Goal: Task Accomplishment & Management: Complete application form

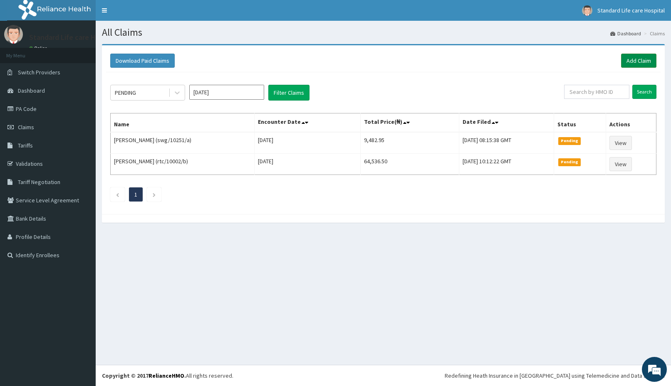
click at [640, 60] on link "Add Claim" at bounding box center [638, 61] width 35 height 14
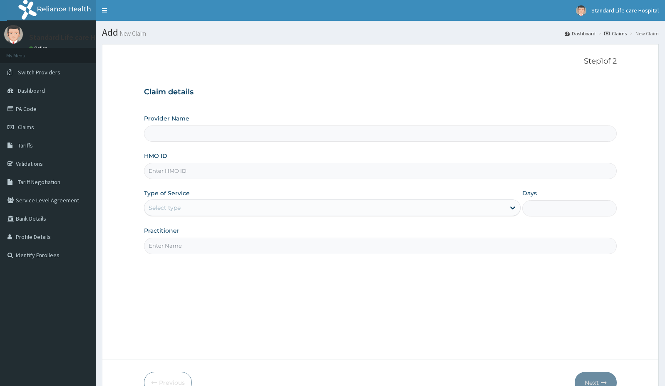
type input "Standard Life Care Hospital"
click at [165, 167] on input "HMO ID" at bounding box center [380, 171] width 472 height 16
type input "NIP/10008/A"
click at [195, 207] on div "Select type" at bounding box center [324, 207] width 361 height 13
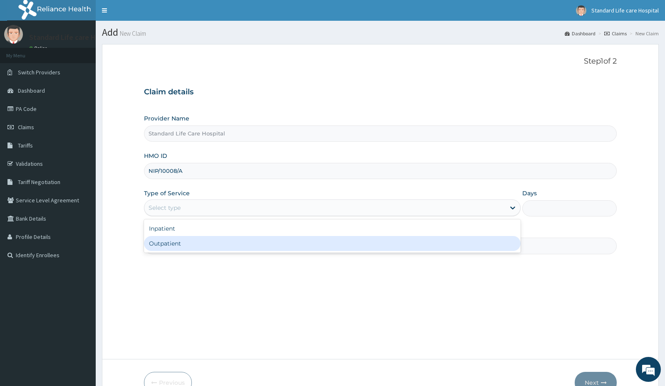
drag, startPoint x: 185, startPoint y: 247, endPoint x: 259, endPoint y: 237, distance: 74.3
click at [185, 248] on div "Outpatient" at bounding box center [332, 243] width 376 height 15
type input "1"
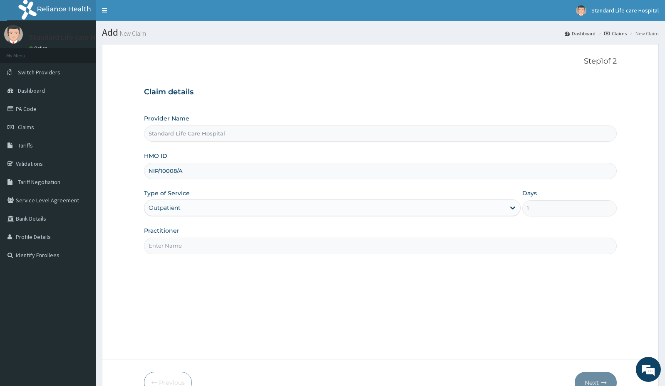
click at [420, 252] on input "Practitioner" at bounding box center [380, 246] width 472 height 16
type input "DR ADEDIRAN"
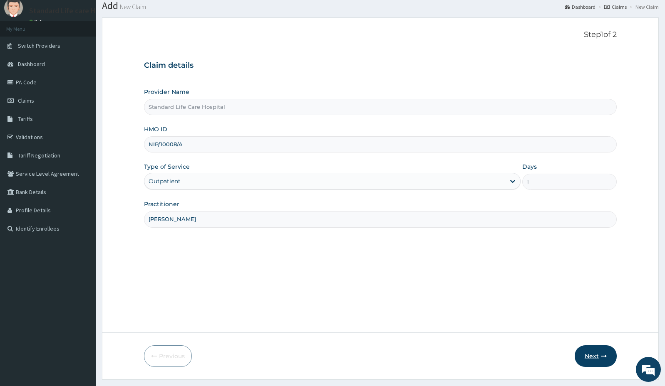
scroll to position [42, 0]
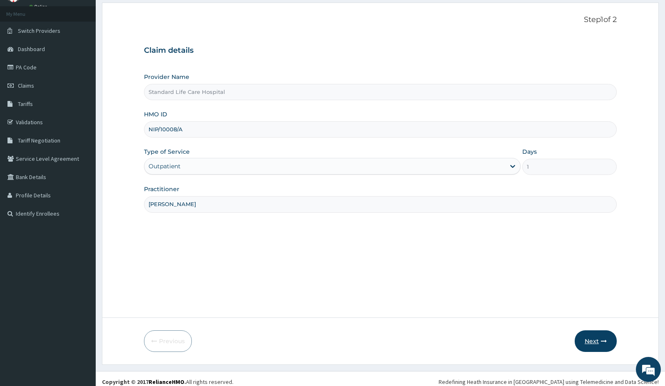
click at [608, 341] on button "Next" at bounding box center [595, 342] width 42 height 22
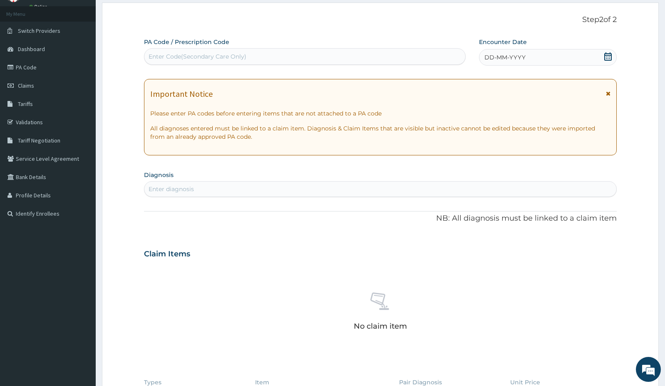
click at [609, 55] on icon at bounding box center [607, 56] width 7 height 8
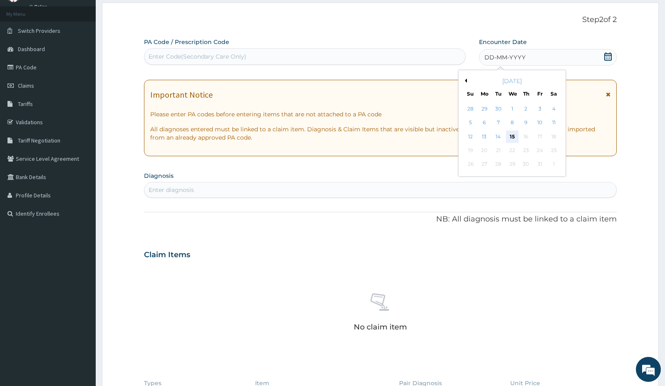
click at [508, 133] on div "15" at bounding box center [511, 137] width 12 height 12
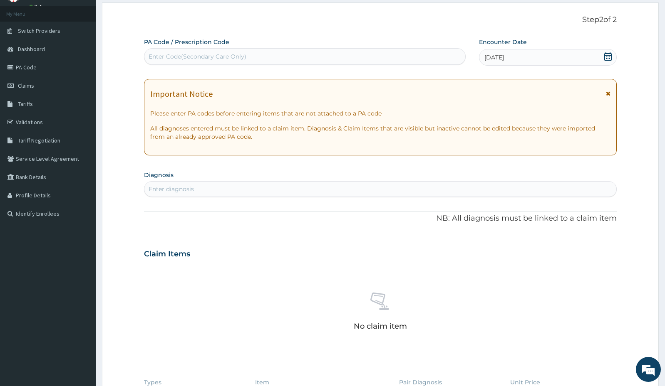
click at [412, 188] on div "Enter diagnosis" at bounding box center [380, 189] width 472 height 13
type input "LUMBER"
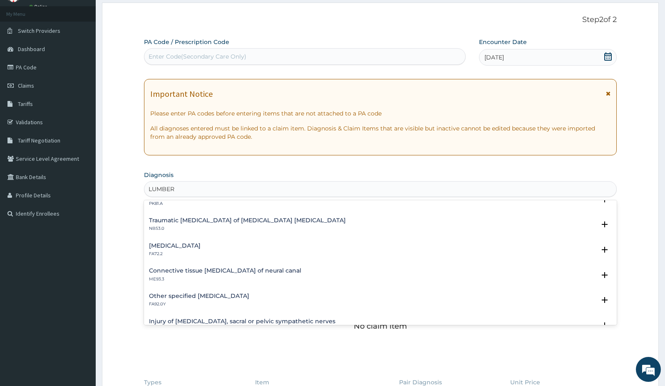
scroll to position [1099, 0]
click at [221, 190] on div "LUMBER" at bounding box center [380, 189] width 472 height 13
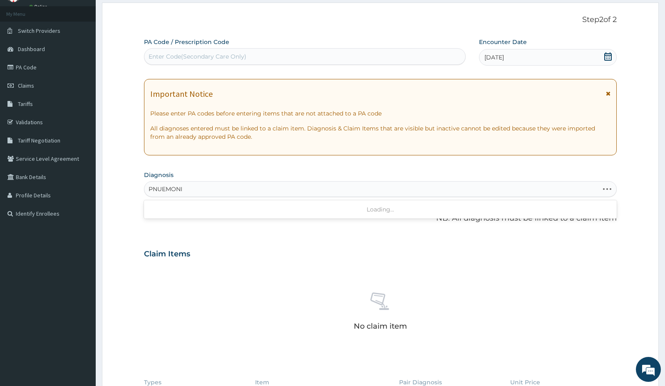
type input "PNUEMONIA"
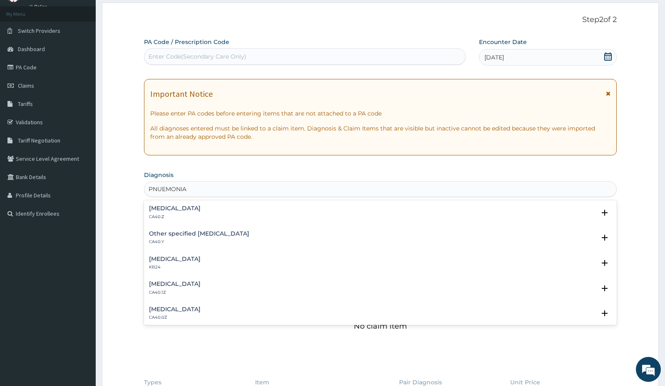
click at [344, 215] on div "Pneumonia, organism unspecified CA40.Z" at bounding box center [380, 212] width 463 height 15
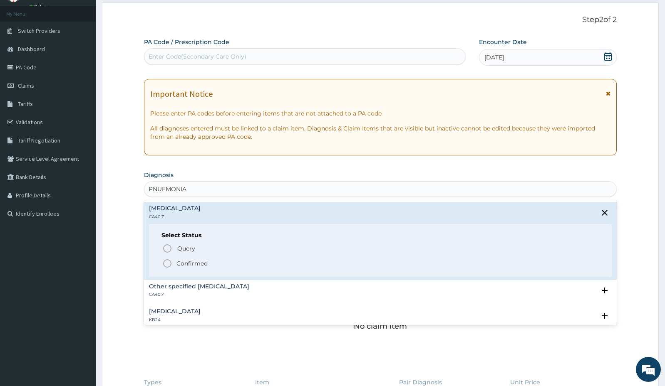
click at [214, 263] on span "Confirmed" at bounding box center [380, 264] width 437 height 10
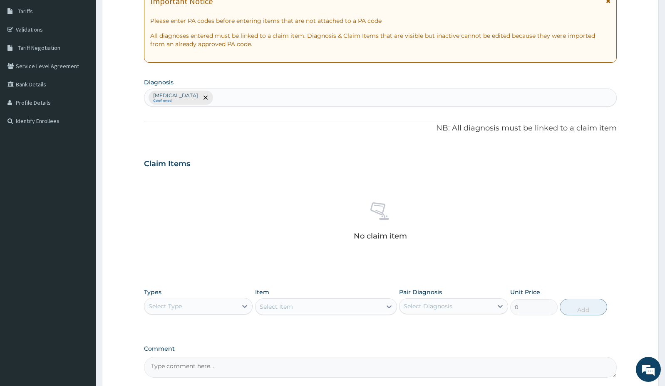
scroll to position [83, 0]
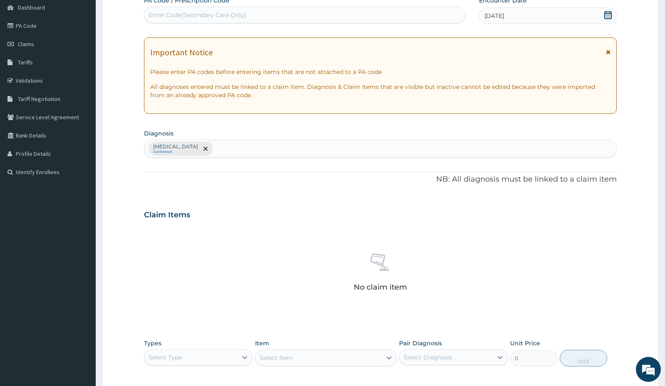
click at [200, 352] on div "Select Type" at bounding box center [190, 357] width 93 height 13
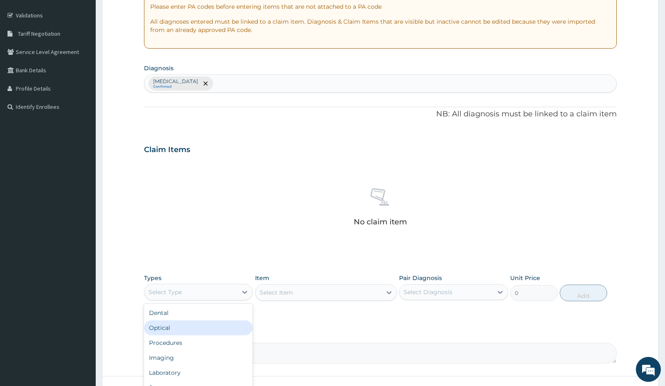
scroll to position [166, 0]
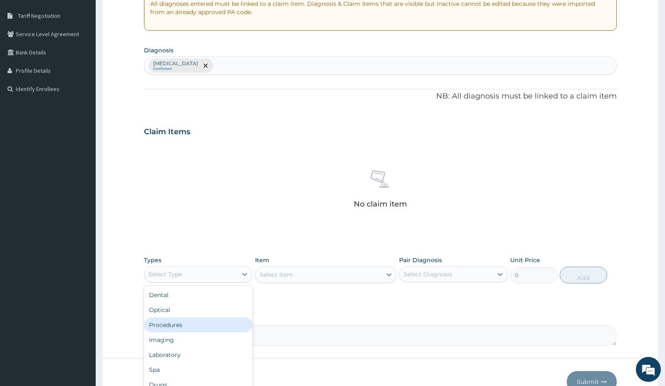
click at [170, 324] on div "Procedures" at bounding box center [198, 325] width 109 height 15
click at [304, 270] on div "Select Item" at bounding box center [326, 275] width 142 height 17
click at [304, 270] on div "Select Item" at bounding box center [318, 274] width 126 height 13
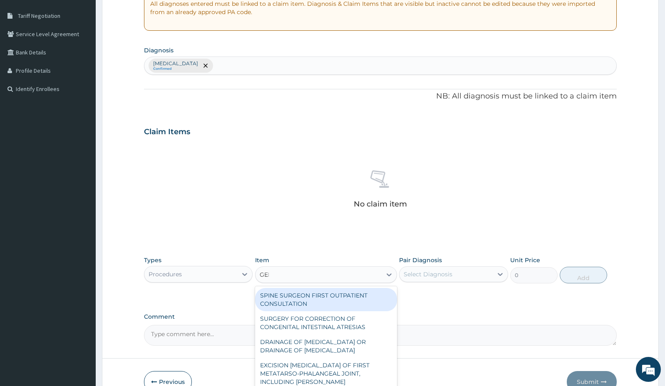
type input "GENE"
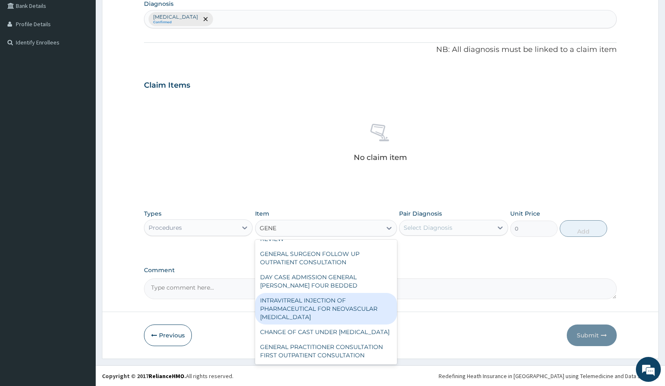
scroll to position [213, 0]
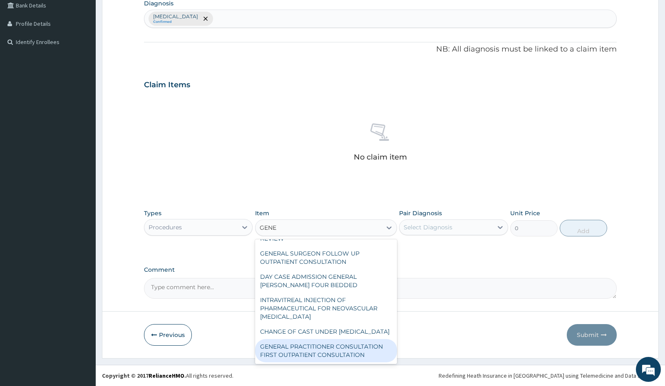
click at [312, 350] on div "GENERAL PRACTITIONER CONSULTATION FIRST OUTPATIENT CONSULTATION" at bounding box center [326, 350] width 142 height 23
type input "3000"
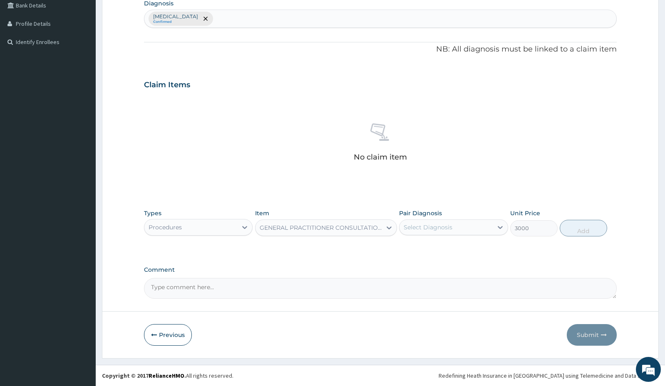
drag, startPoint x: 445, startPoint y: 218, endPoint x: 444, endPoint y: 232, distance: 14.1
click at [445, 218] on div "Pair Diagnosis Select Diagnosis" at bounding box center [453, 222] width 109 height 27
drag, startPoint x: 445, startPoint y: 219, endPoint x: 441, endPoint y: 231, distance: 13.0
click at [444, 224] on div "Pair Diagnosis Select Diagnosis" at bounding box center [453, 222] width 109 height 27
click at [468, 228] on div "Select Diagnosis" at bounding box center [445, 227] width 93 height 13
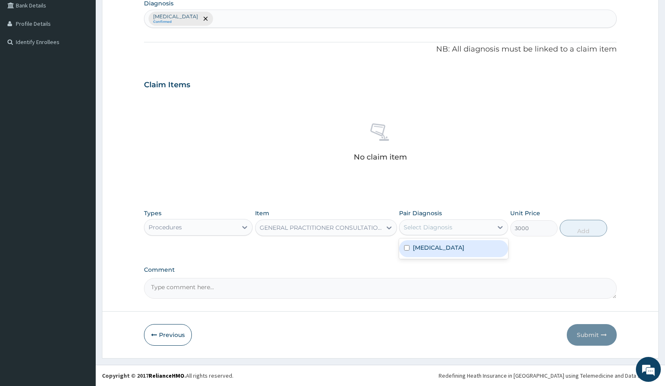
click at [410, 253] on div "Pneumonia, organism unspecified" at bounding box center [453, 248] width 109 height 17
checkbox input "true"
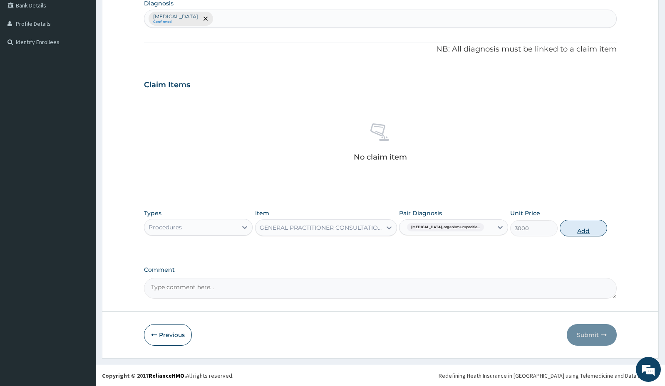
click at [573, 226] on button "Add" at bounding box center [582, 228] width 47 height 17
type input "0"
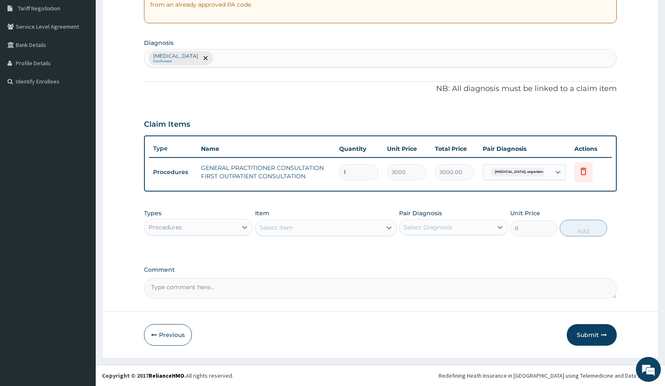
click at [192, 224] on div "Procedures" at bounding box center [190, 227] width 93 height 13
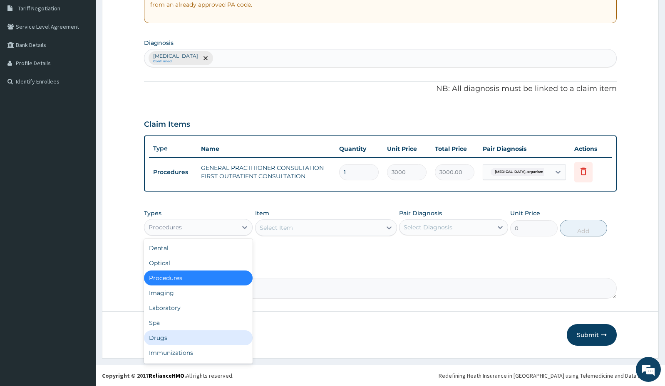
drag, startPoint x: 164, startPoint y: 335, endPoint x: 180, endPoint y: 331, distance: 16.2
click at [165, 335] on div "Drugs" at bounding box center [198, 338] width 109 height 15
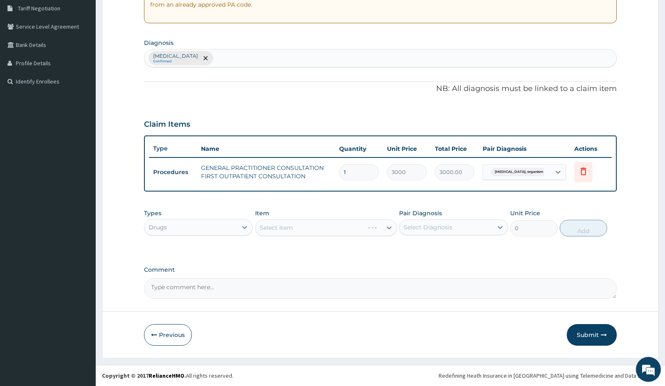
click at [289, 233] on div "Select Item" at bounding box center [326, 228] width 142 height 17
click at [289, 233] on div "Select Item" at bounding box center [318, 227] width 126 height 13
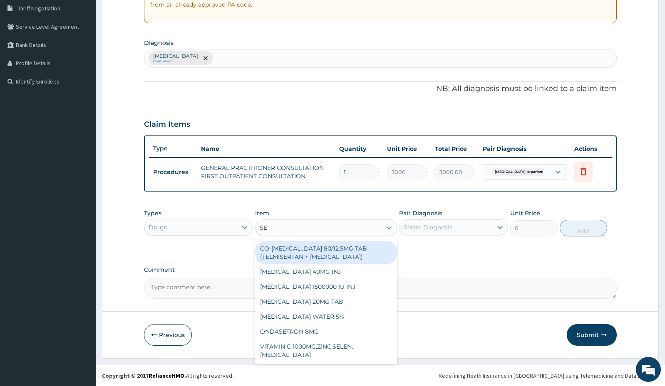
type input "S"
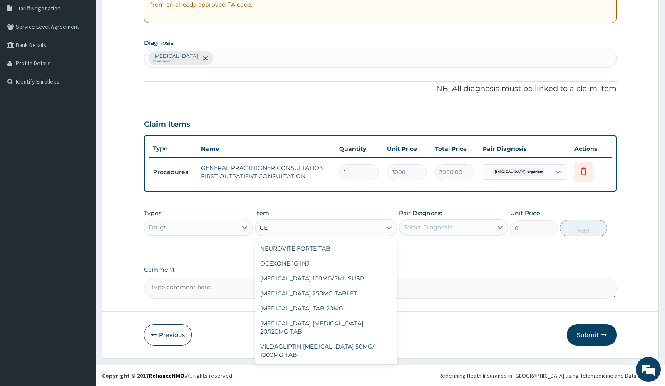
type input "C"
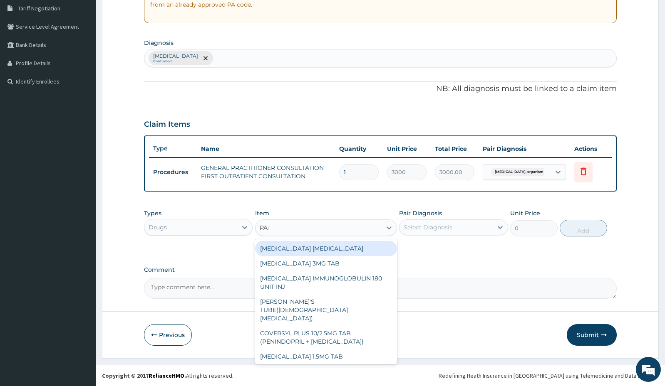
type input "PARA"
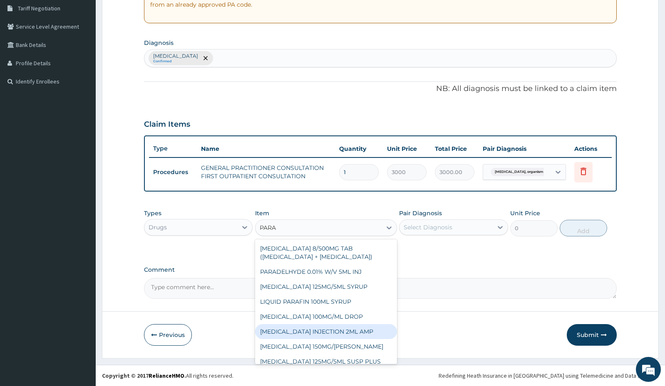
scroll to position [37, 0]
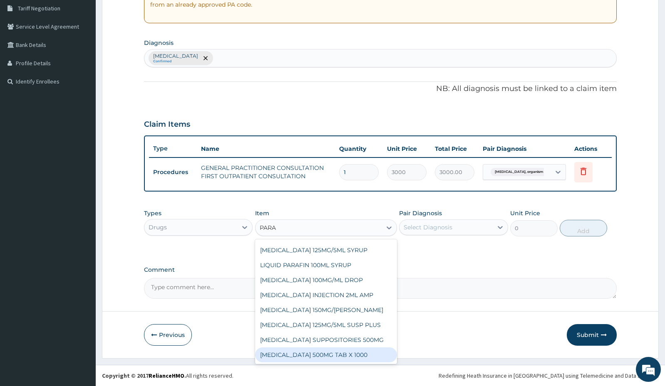
click at [299, 356] on div "PARACETAMOL 500MG TAB X 1000" at bounding box center [326, 355] width 142 height 15
type input "11.03"
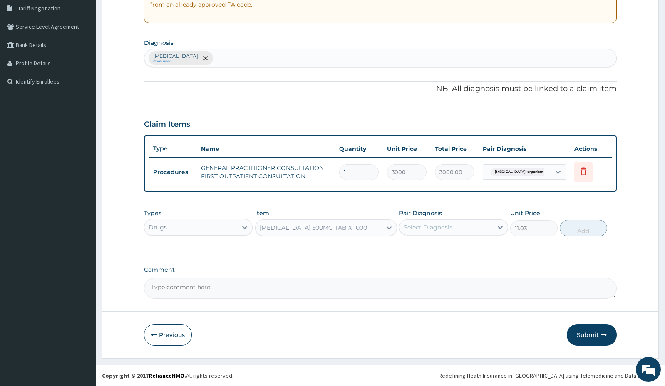
drag, startPoint x: 430, startPoint y: 221, endPoint x: 430, endPoint y: 226, distance: 5.4
click at [430, 223] on div "Select Diagnosis" at bounding box center [445, 227] width 93 height 13
click at [408, 251] on input "checkbox" at bounding box center [406, 247] width 5 height 5
checkbox input "true"
click at [573, 228] on button "Add" at bounding box center [582, 228] width 47 height 17
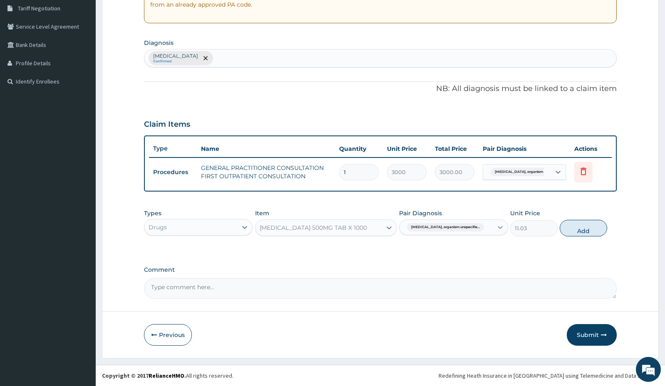
type input "0"
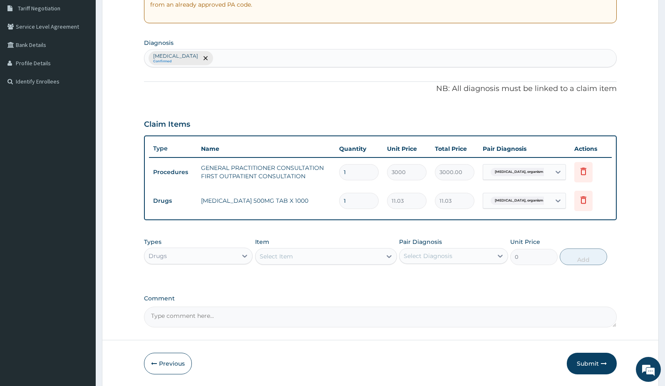
type input "18"
type input "198.54"
type input "18"
click at [287, 259] on div "Select Item" at bounding box center [276, 256] width 33 height 8
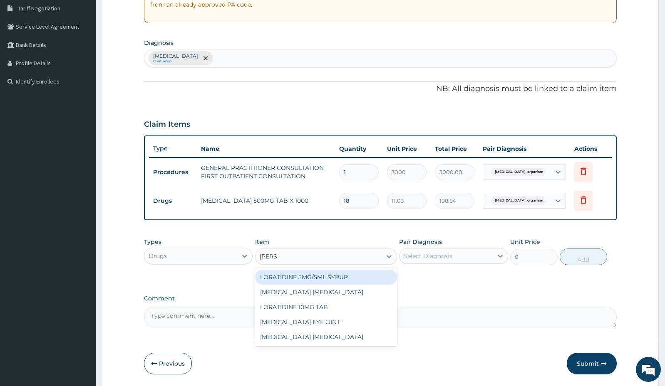
type input "LORAT"
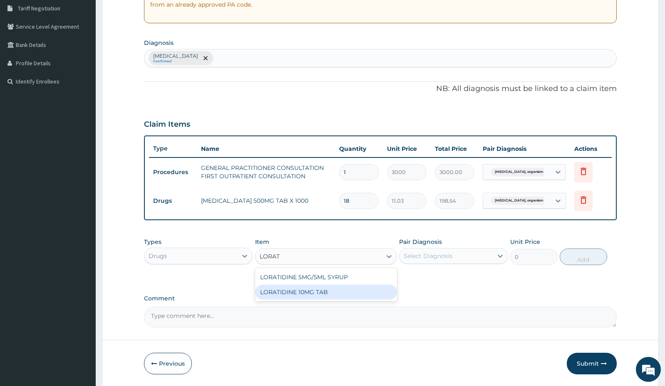
click at [282, 299] on div "LORATIDINE 10MG TAB" at bounding box center [326, 292] width 142 height 15
type input "52.5"
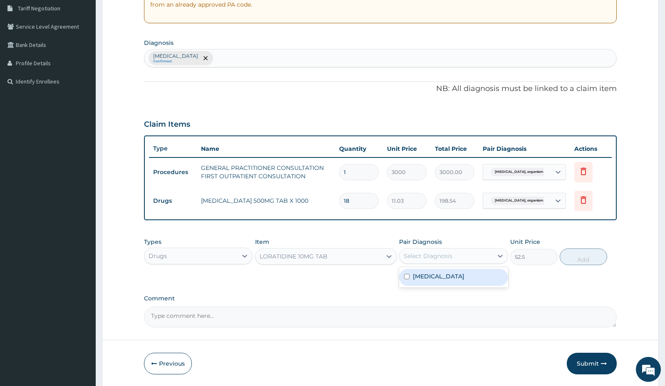
click at [448, 258] on div "Select Diagnosis" at bounding box center [427, 256] width 49 height 8
click at [406, 280] on input "checkbox" at bounding box center [406, 276] width 5 height 5
checkbox input "true"
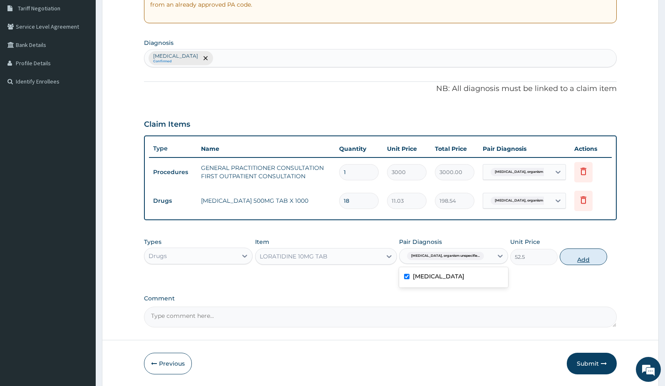
click at [589, 260] on button "Add" at bounding box center [582, 257] width 47 height 17
type input "0"
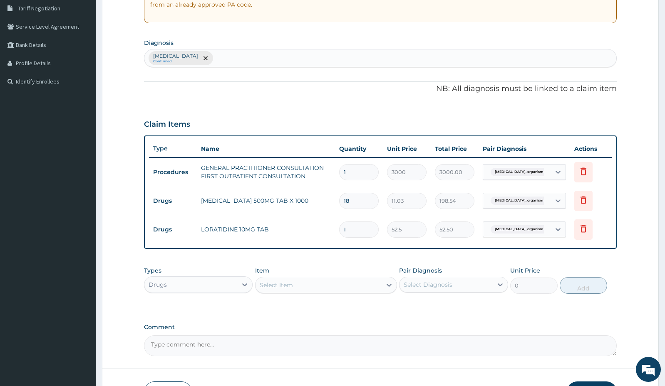
type input "10"
type input "525.00"
type input "10"
click at [305, 292] on div "Select Item" at bounding box center [318, 285] width 126 height 13
type input "V"
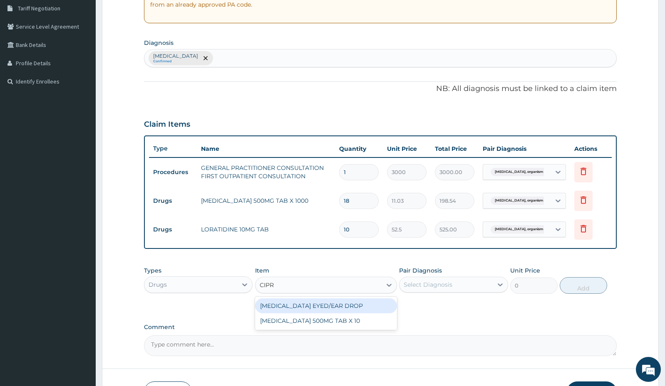
type input "CIPRO"
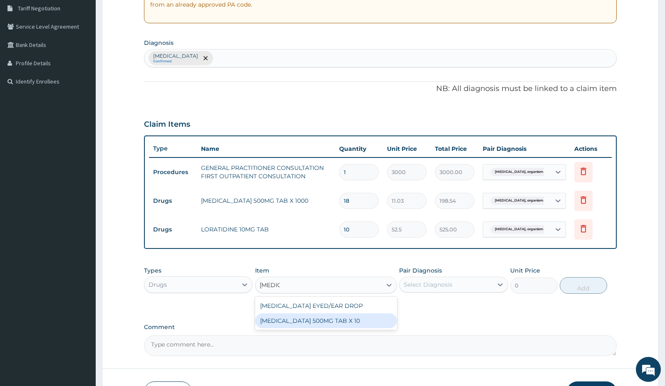
click at [317, 322] on div "CIPROFLOXACIN 500MG TAB X 10" at bounding box center [326, 321] width 142 height 15
type input "63"
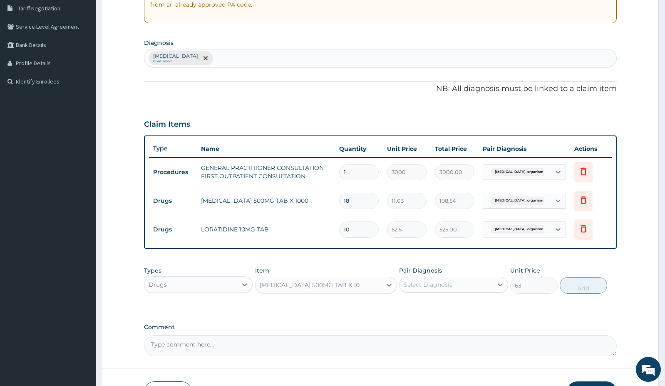
click at [429, 284] on div "Select Diagnosis" at bounding box center [427, 285] width 49 height 8
drag, startPoint x: 404, startPoint y: 309, endPoint x: 466, endPoint y: 298, distance: 62.8
click at [411, 309] on div "Pneumonia, organism unspecified" at bounding box center [453, 306] width 109 height 17
checkbox input "true"
click at [602, 285] on button "Add" at bounding box center [582, 285] width 47 height 17
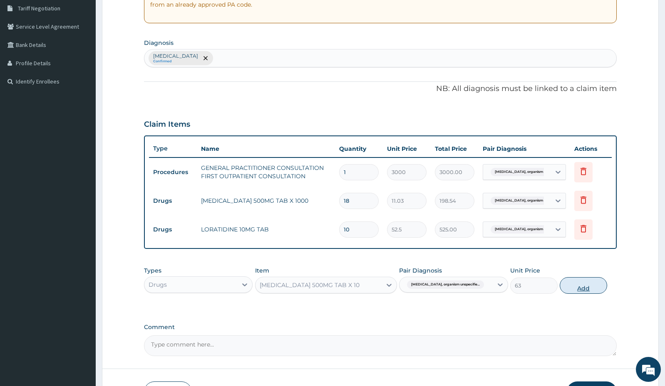
type input "0"
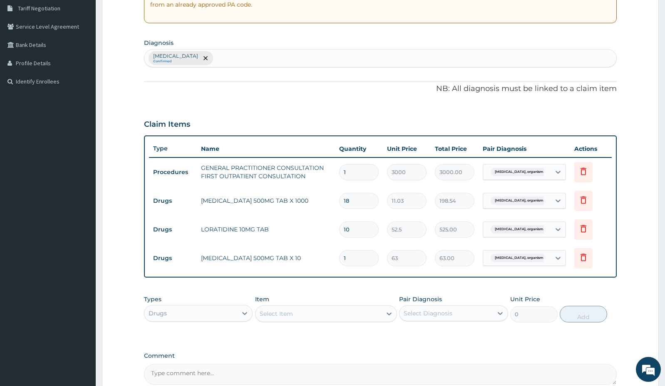
type input "10"
type input "630.00"
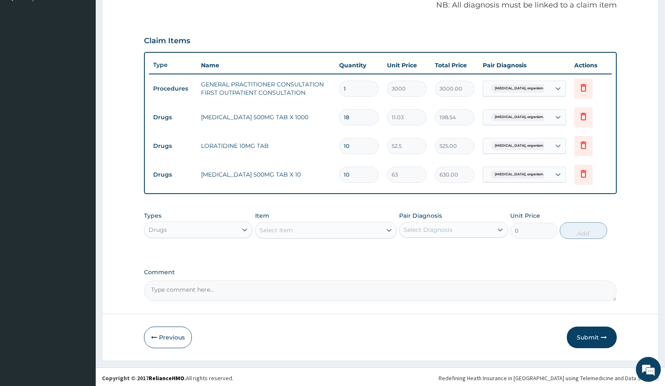
scroll to position [260, 0]
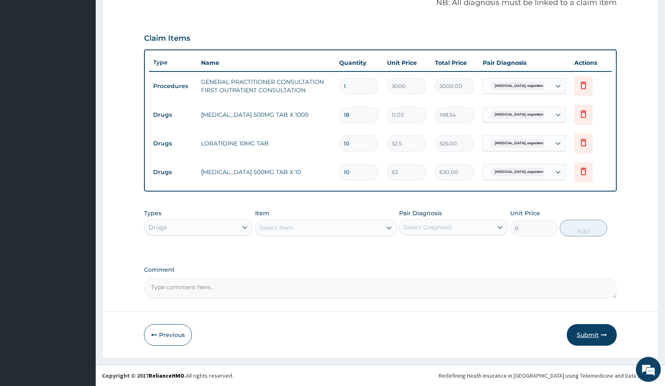
type input "10"
click at [578, 328] on button "Submit" at bounding box center [591, 335] width 50 height 22
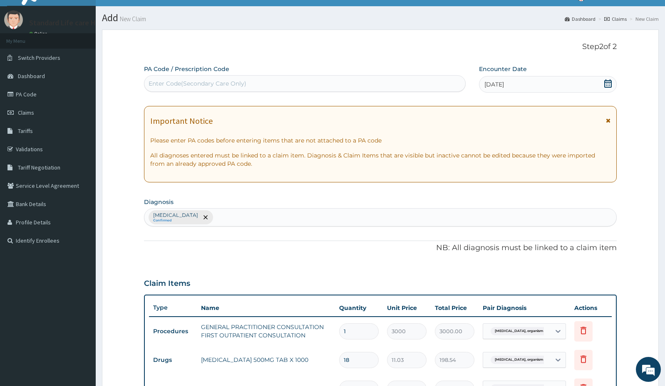
scroll to position [0, 0]
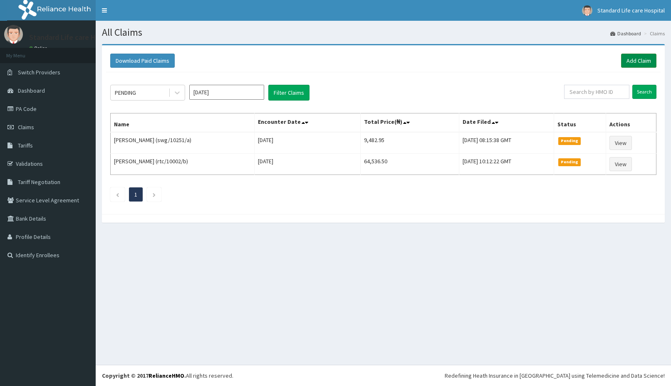
click at [633, 63] on link "Add Claim" at bounding box center [638, 61] width 35 height 14
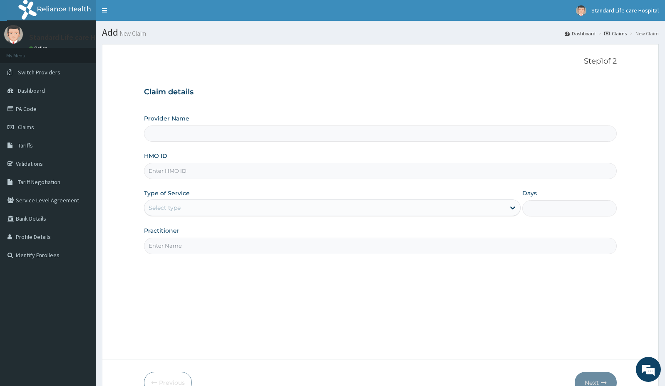
type input "Standard Life Care Hospital"
type input "NLP/10008/A"
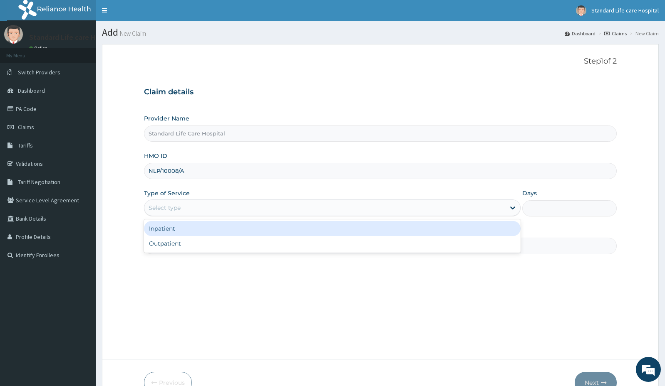
click at [322, 204] on div "Select type" at bounding box center [324, 207] width 361 height 13
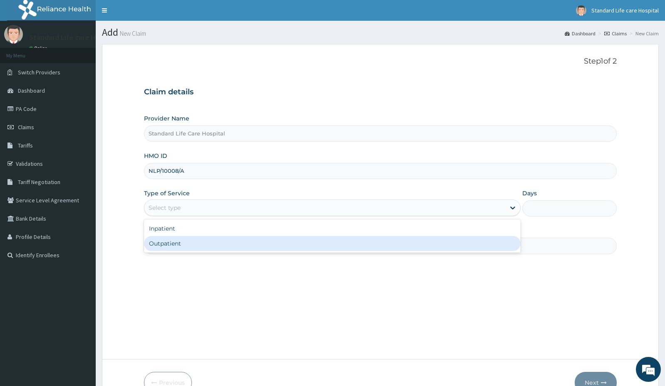
click at [312, 242] on div "Outpatient" at bounding box center [332, 243] width 376 height 15
type input "1"
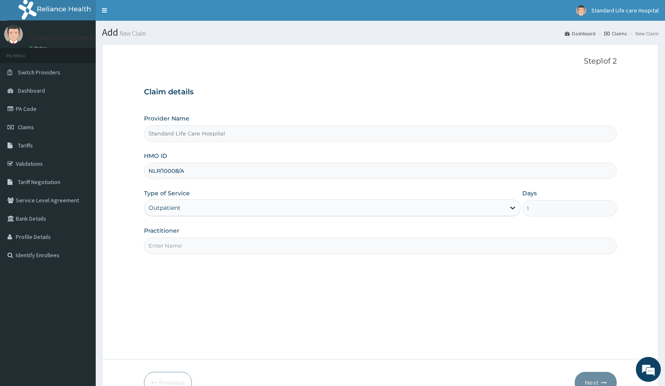
click at [312, 245] on input "Practitioner" at bounding box center [380, 246] width 472 height 16
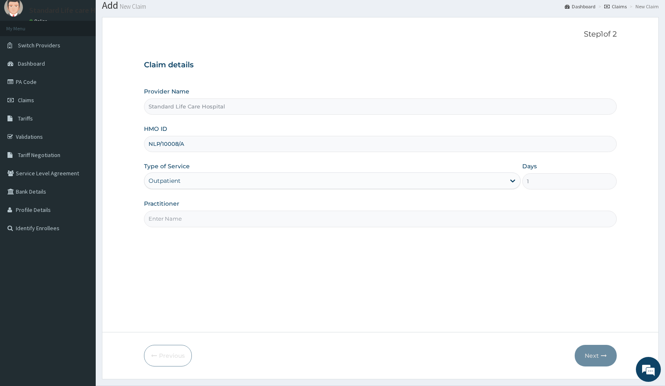
scroll to position [42, 0]
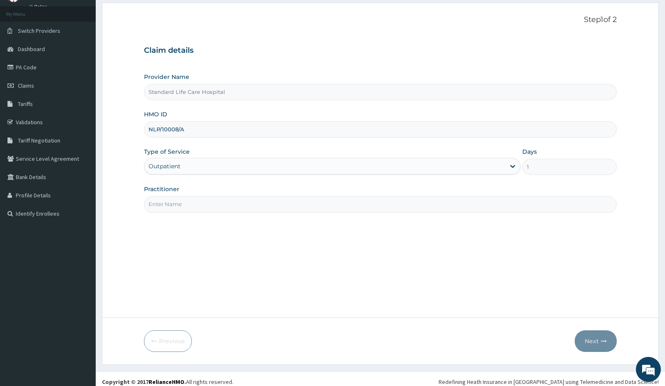
click at [233, 202] on div "Provider Name Standard Life Care Hospital HMO ID NLP/10008/A Type of Service Ou…" at bounding box center [380, 143] width 472 height 140
click at [233, 202] on input "Practitioner" at bounding box center [380, 204] width 472 height 16
type input "DR ADEWALE"
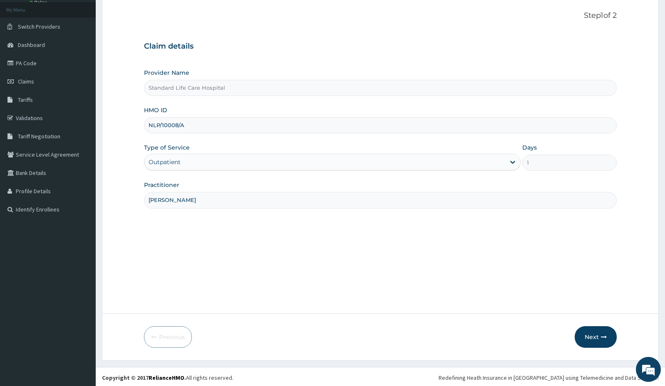
scroll to position [48, 0]
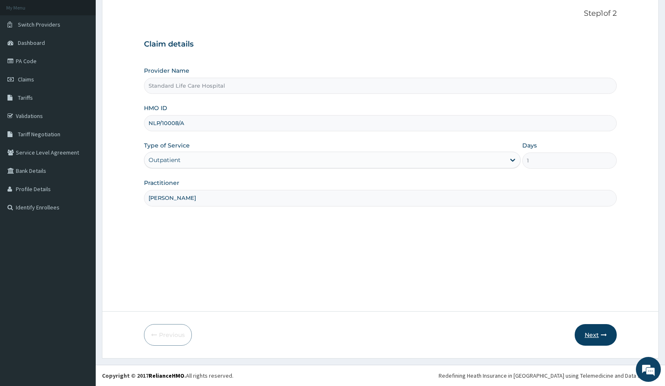
click at [601, 332] on button "Next" at bounding box center [595, 335] width 42 height 22
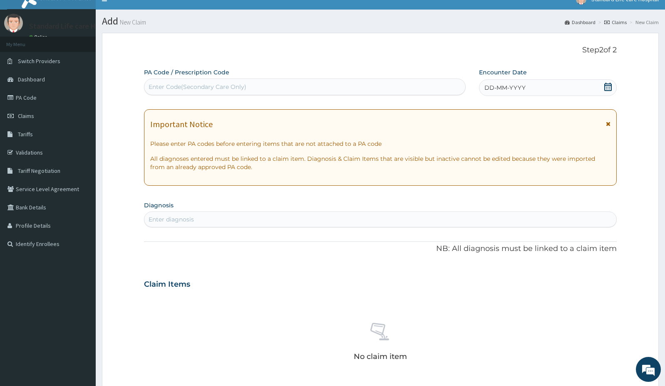
scroll to position [6, 0]
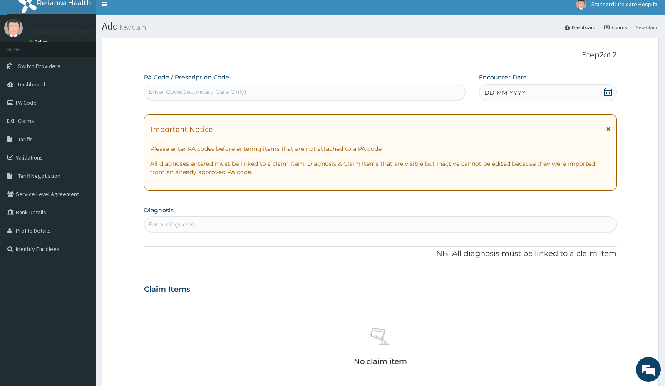
click at [612, 95] on div "DD-MM-YYYY" at bounding box center [548, 92] width 138 height 17
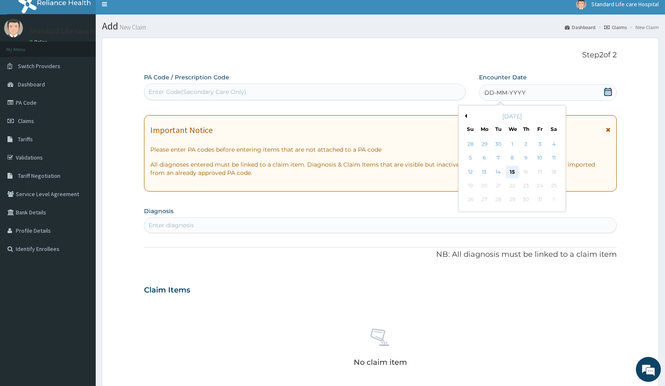
click at [515, 173] on div "15" at bounding box center [511, 172] width 12 height 12
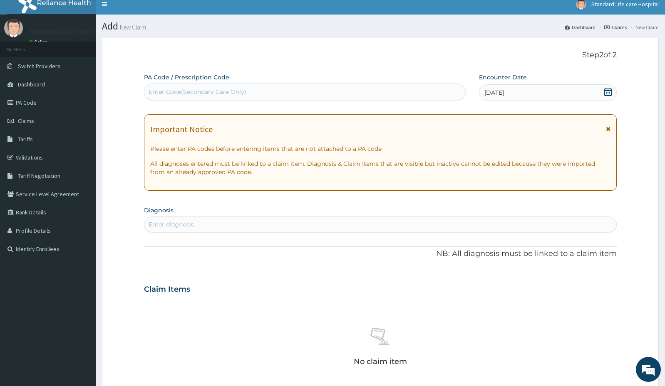
click at [256, 213] on section "Diagnosis Enter diagnosis" at bounding box center [380, 218] width 472 height 28
click at [252, 225] on div "Enter diagnosis" at bounding box center [380, 224] width 472 height 13
type input "PNUEMONIA"
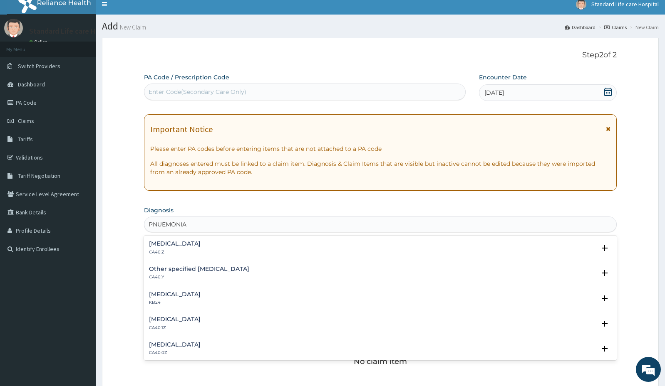
click at [252, 241] on div "Pneumonia, organism unspecified CA40.Z" at bounding box center [380, 248] width 463 height 15
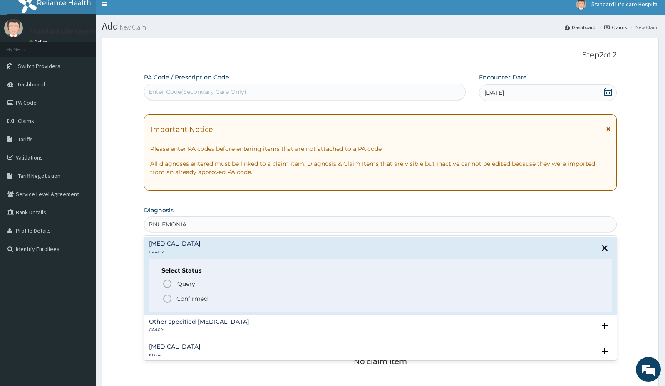
click at [231, 302] on span "Confirmed" at bounding box center [380, 299] width 437 height 10
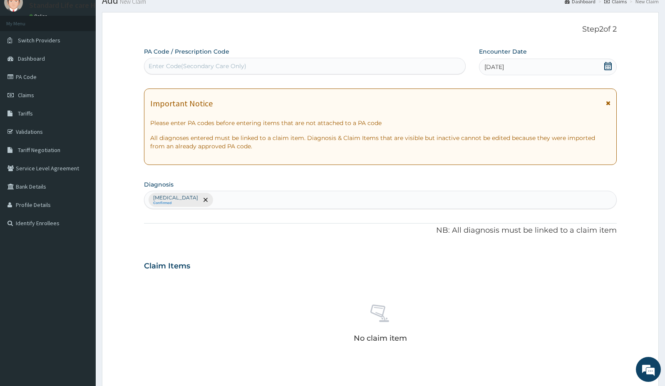
scroll to position [213, 0]
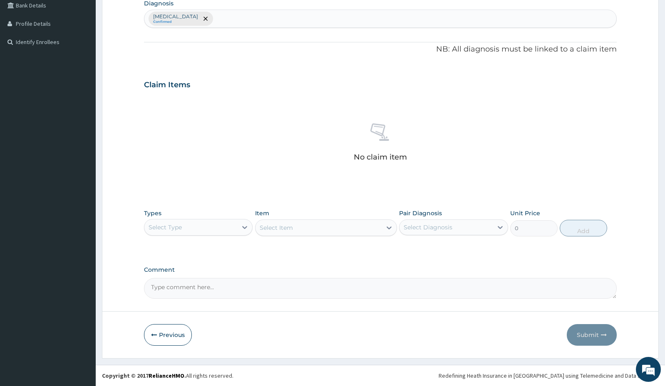
click at [161, 222] on div "Select Type" at bounding box center [190, 227] width 93 height 13
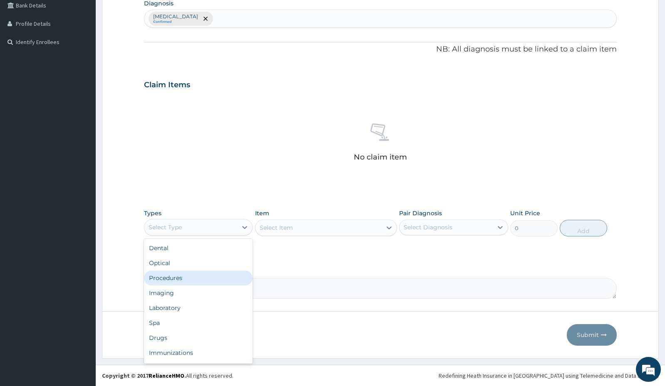
drag, startPoint x: 174, startPoint y: 280, endPoint x: 323, endPoint y: 270, distance: 149.7
click at [174, 280] on div "Procedures" at bounding box center [198, 278] width 109 height 15
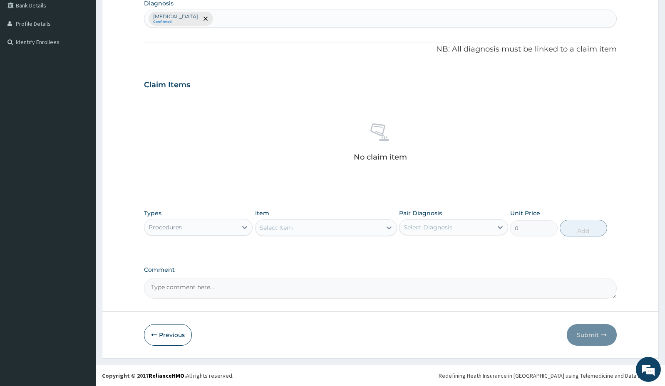
click at [369, 228] on div "Select Item" at bounding box center [318, 227] width 126 height 13
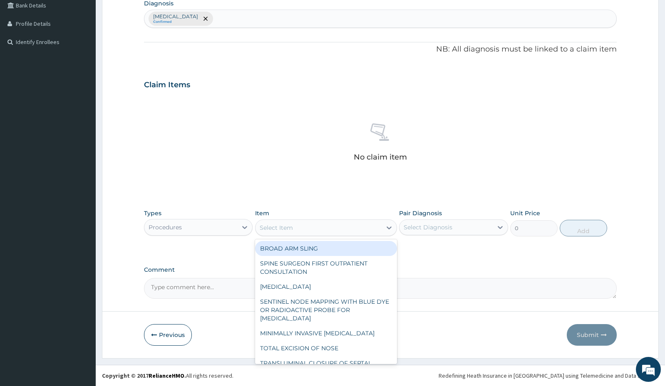
click at [369, 228] on div "Select Item" at bounding box center [318, 227] width 126 height 13
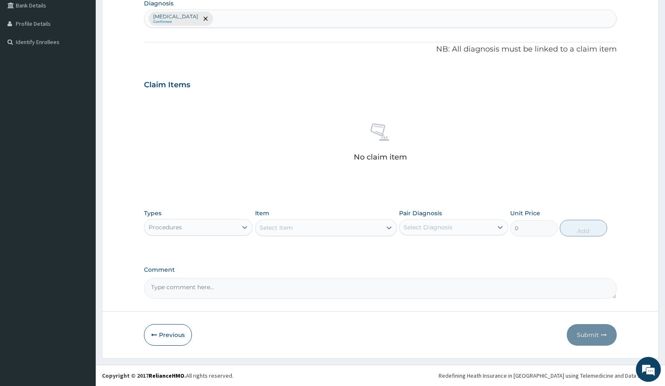
click at [369, 228] on div "Select Item" at bounding box center [318, 227] width 126 height 13
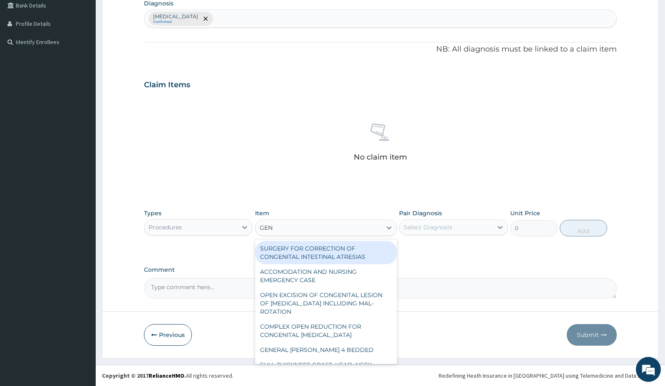
type input "GENE"
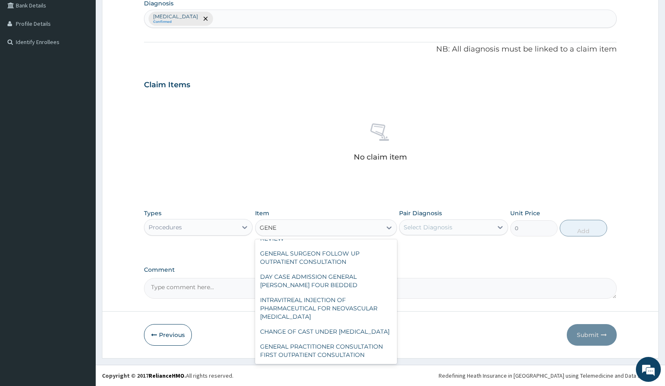
scroll to position [135, 0]
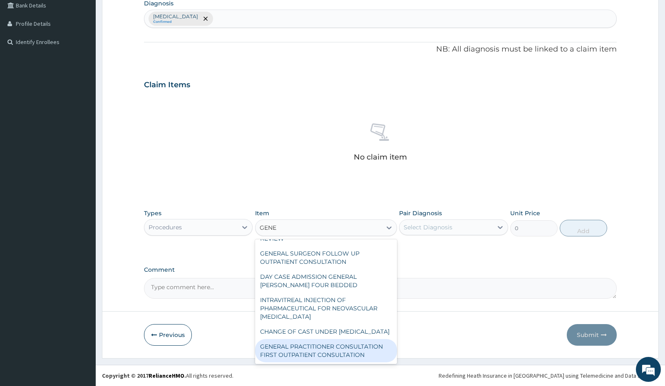
click at [352, 348] on div "GENERAL PRACTITIONER CONSULTATION FIRST OUTPATIENT CONSULTATION" at bounding box center [326, 350] width 142 height 23
type input "3000"
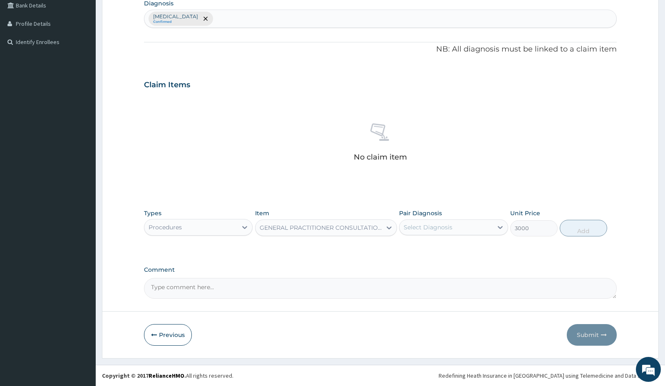
click at [453, 218] on div "Pair Diagnosis Select Diagnosis" at bounding box center [453, 222] width 109 height 27
drag, startPoint x: 426, startPoint y: 227, endPoint x: 416, endPoint y: 235, distance: 13.3
click at [426, 226] on div "Select Diagnosis" at bounding box center [427, 227] width 49 height 8
click at [406, 251] on input "checkbox" at bounding box center [406, 247] width 5 height 5
checkbox input "true"
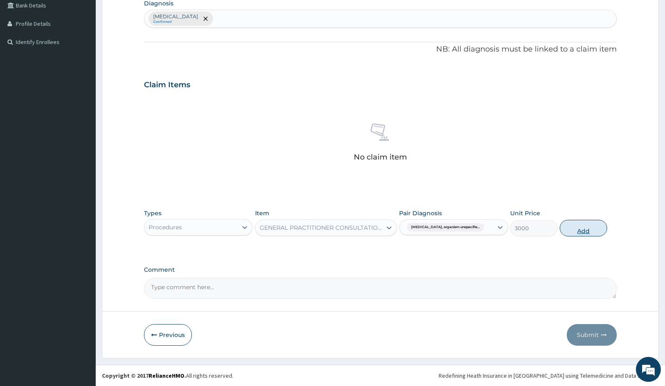
click at [587, 234] on button "Add" at bounding box center [582, 228] width 47 height 17
type input "0"
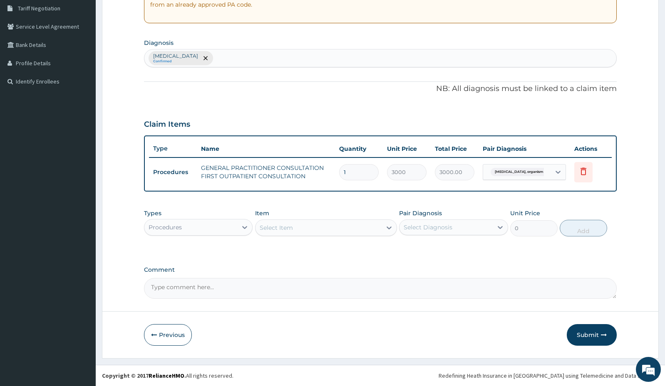
click at [174, 228] on div "Procedures" at bounding box center [164, 227] width 33 height 8
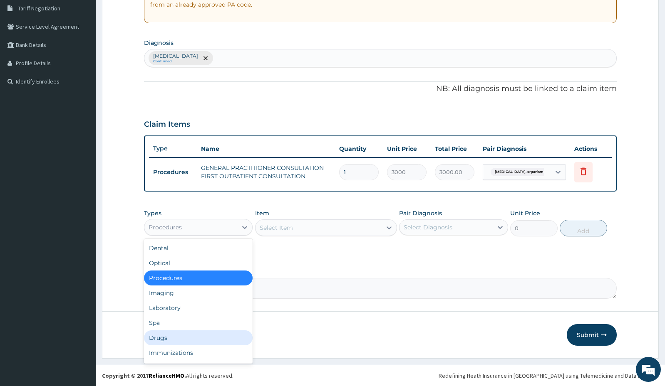
drag, startPoint x: 175, startPoint y: 337, endPoint x: 275, endPoint y: 284, distance: 113.5
click at [181, 336] on div "Drugs" at bounding box center [198, 338] width 109 height 15
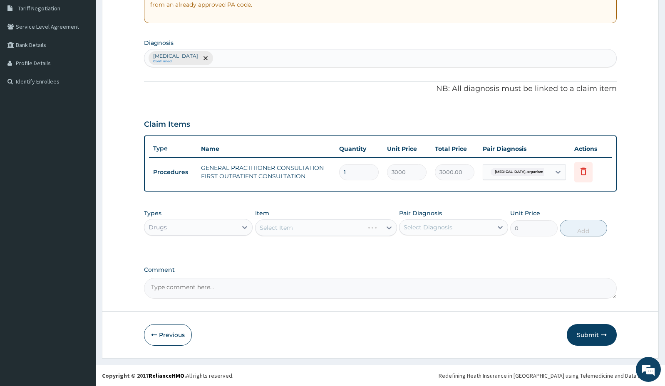
click at [343, 223] on div "Select Item" at bounding box center [326, 228] width 142 height 17
click at [343, 224] on div "Select Item" at bounding box center [318, 227] width 126 height 13
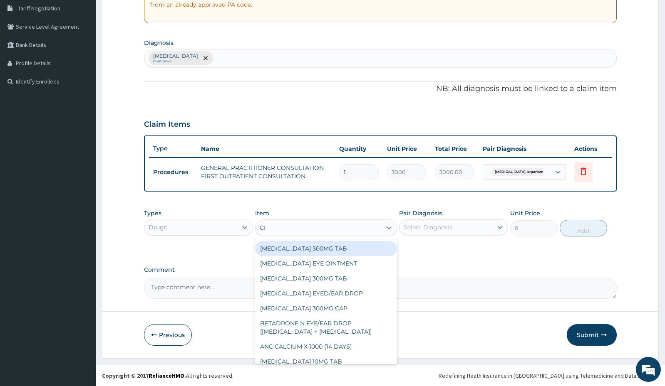
type input "CIP"
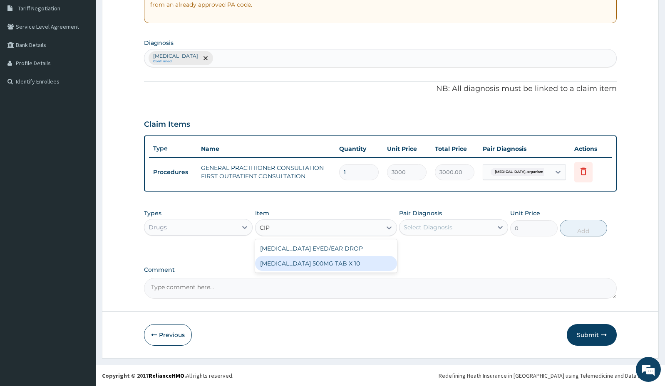
click at [339, 258] on div "CIPROFLOXACIN 500MG TAB X 10" at bounding box center [326, 263] width 142 height 15
type input "63"
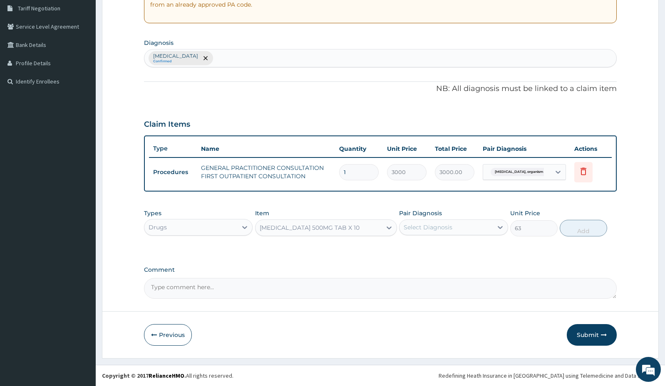
click at [433, 228] on div "Select Diagnosis" at bounding box center [427, 227] width 49 height 8
click at [405, 251] on input "checkbox" at bounding box center [406, 247] width 5 height 5
checkbox input "true"
click at [598, 233] on button "Add" at bounding box center [582, 228] width 47 height 17
type input "0"
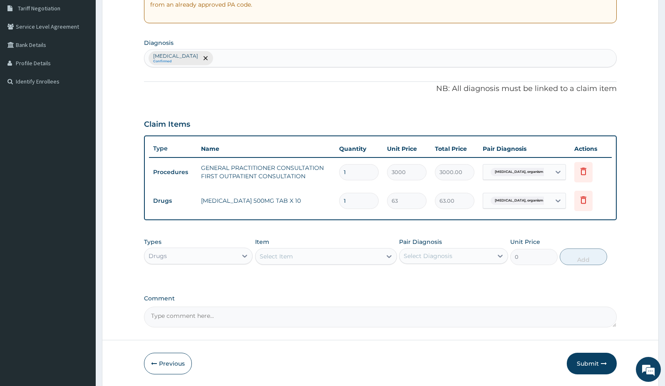
click at [358, 202] on input "1" at bounding box center [359, 201] width 40 height 16
type input "10"
type input "630.00"
type input "10"
click at [278, 260] on div "Select Item" at bounding box center [276, 256] width 33 height 8
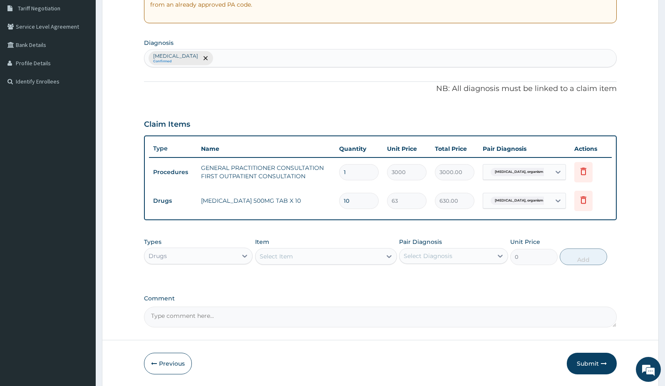
click at [278, 260] on div "Select Item" at bounding box center [276, 256] width 33 height 8
click at [280, 257] on div "Select Item" at bounding box center [276, 256] width 33 height 8
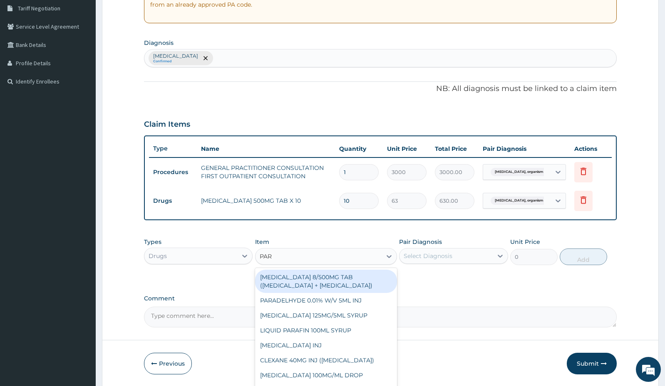
type input "PARA"
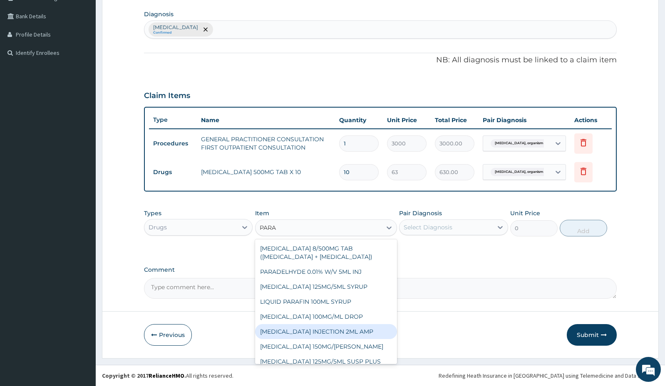
scroll to position [37, 0]
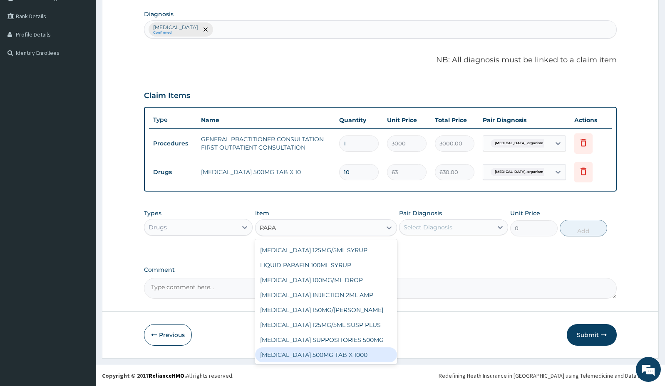
drag, startPoint x: 336, startPoint y: 357, endPoint x: 353, endPoint y: 331, distance: 30.9
click at [339, 355] on div "PARACETAMOL 500MG TAB X 1000" at bounding box center [326, 355] width 142 height 15
type input "11.03"
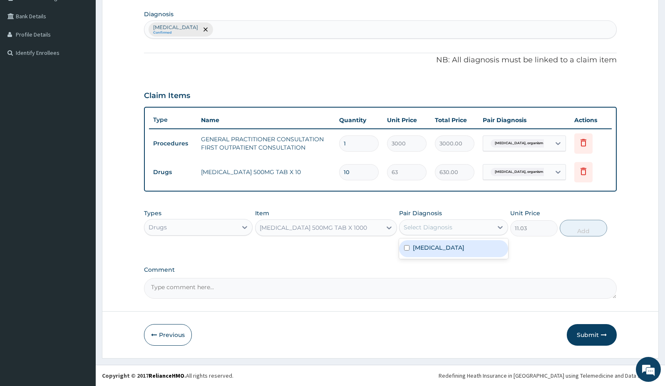
click at [415, 229] on div "Select Diagnosis" at bounding box center [427, 227] width 49 height 8
click at [406, 250] on input "checkbox" at bounding box center [406, 247] width 5 height 5
checkbox input "true"
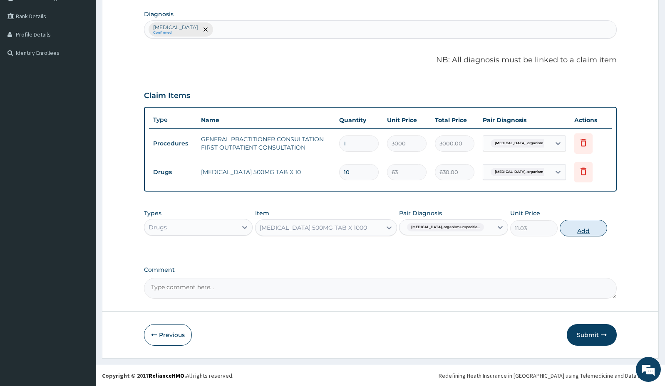
click at [584, 228] on button "Add" at bounding box center [582, 228] width 47 height 17
type input "0"
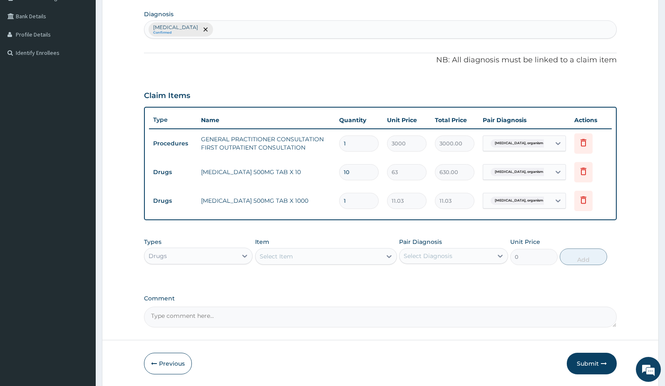
type input "18"
type input "198.54"
type input "18"
click at [301, 265] on div "Types Drugs Item Select Item Pair Diagnosis Select Diagnosis Unit Price 0 Add" at bounding box center [380, 252] width 472 height 36
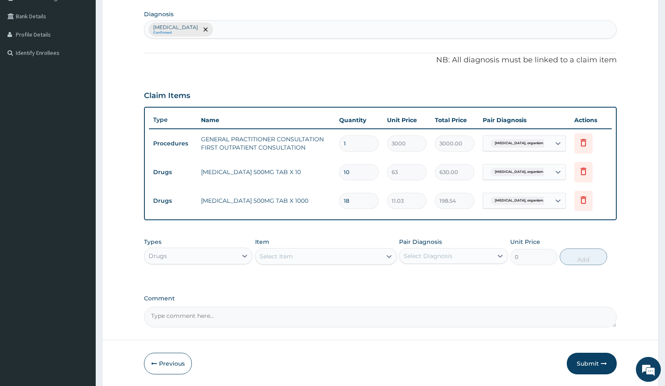
click at [320, 246] on div "Item Select Item" at bounding box center [326, 251] width 142 height 27
click at [318, 255] on div "Select Item" at bounding box center [318, 256] width 126 height 13
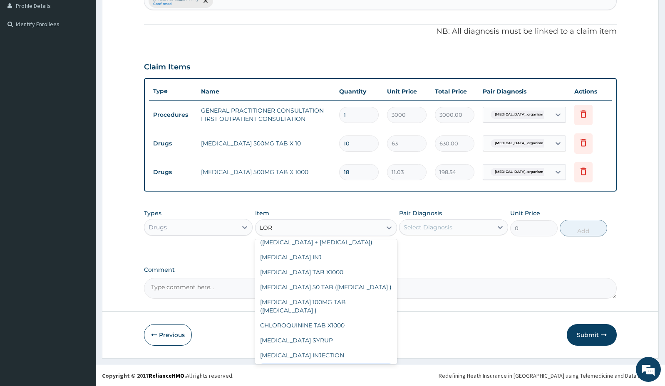
scroll to position [291, 0]
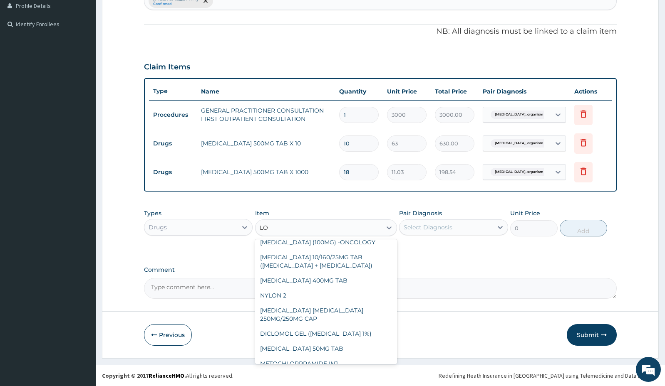
type input "L"
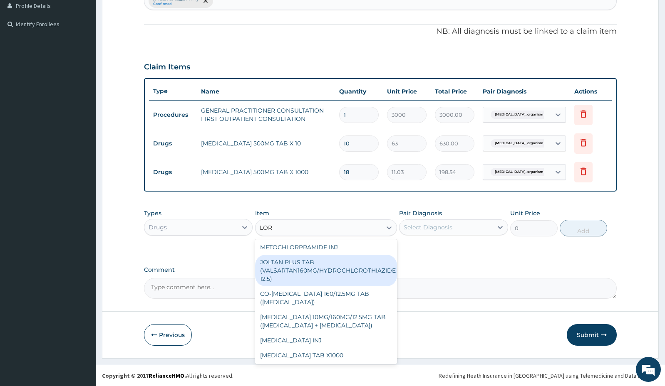
type input "LORA"
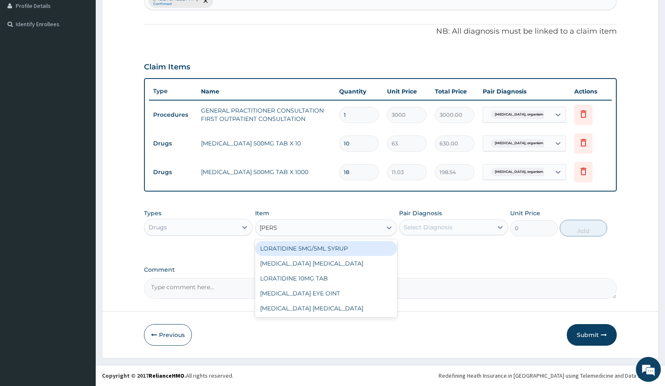
scroll to position [0, 0]
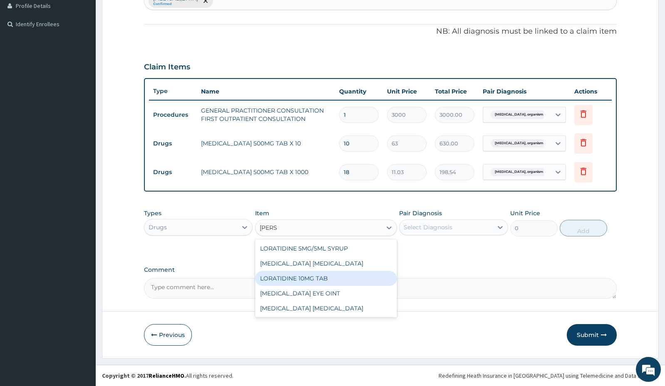
click at [274, 280] on div "LORATIDINE 10MG TAB" at bounding box center [326, 278] width 142 height 15
type input "52.5"
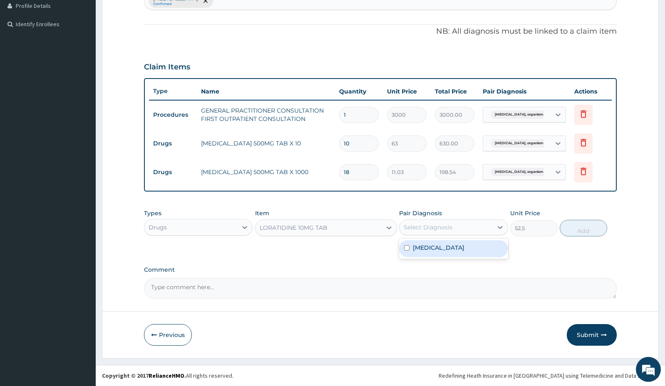
click at [462, 229] on div "Select Diagnosis" at bounding box center [445, 227] width 93 height 13
drag, startPoint x: 406, startPoint y: 250, endPoint x: 454, endPoint y: 251, distance: 47.8
click at [414, 250] on div "Pneumonia, organism unspecified" at bounding box center [453, 248] width 109 height 17
checkbox input "true"
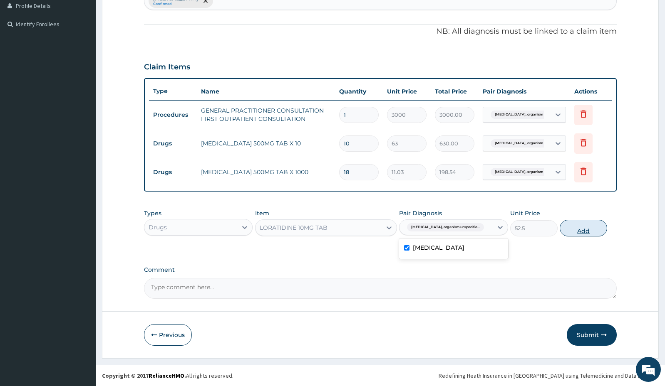
click at [573, 231] on button "Add" at bounding box center [582, 228] width 47 height 17
type input "0"
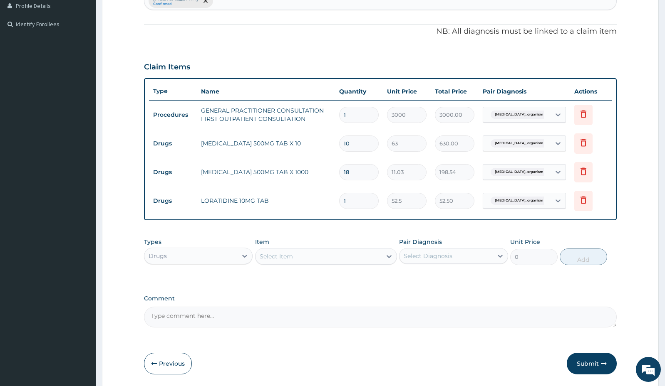
type input "10"
type input "525.00"
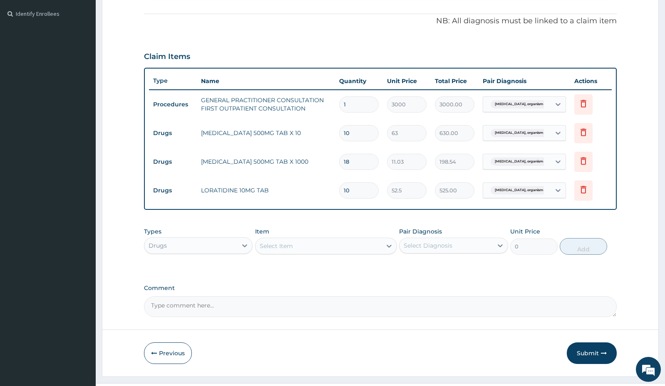
scroll to position [260, 0]
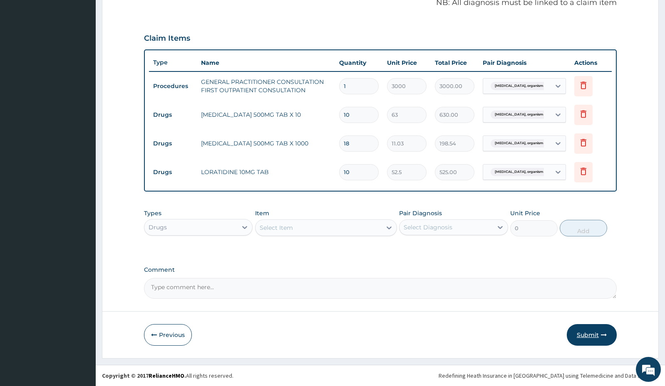
type input "10"
click at [587, 329] on button "Submit" at bounding box center [591, 335] width 50 height 22
